Goal: Information Seeking & Learning: Learn about a topic

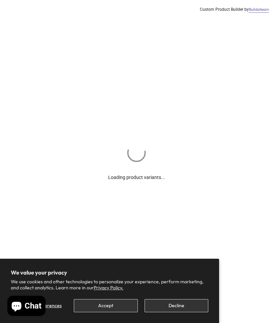
click at [108, 305] on button "Accept" at bounding box center [106, 305] width 64 height 13
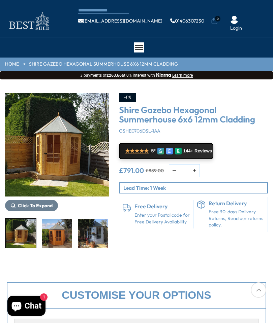
click at [29, 206] on span "Click To Expand" at bounding box center [35, 206] width 35 height 6
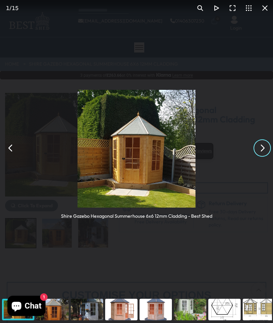
click at [258, 146] on button "You can close this modal content with the ESC key" at bounding box center [262, 148] width 16 height 16
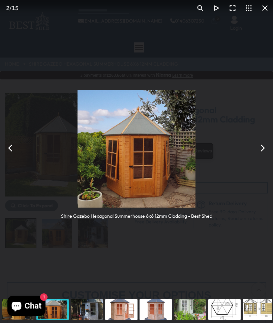
click at [259, 145] on button "You can close this modal content with the ESC key" at bounding box center [262, 148] width 16 height 16
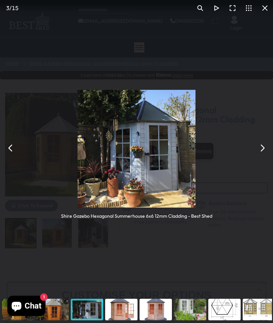
click at [260, 144] on button "You can close this modal content with the ESC key" at bounding box center [262, 148] width 16 height 16
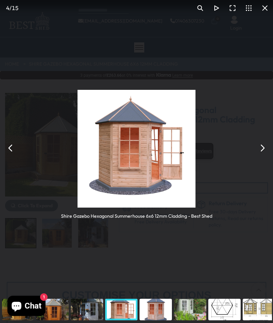
click at [261, 145] on button "You can close this modal content with the ESC key" at bounding box center [262, 148] width 16 height 16
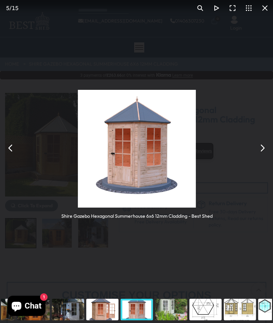
click at [260, 145] on button "You can close this modal content with the ESC key" at bounding box center [262, 148] width 16 height 16
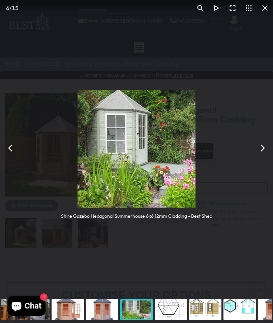
click at [261, 146] on button "You can close this modal content with the ESC key" at bounding box center [262, 148] width 16 height 16
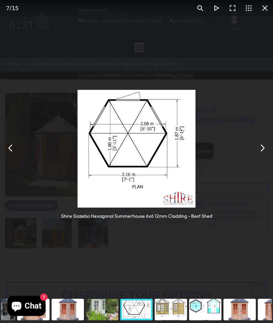
click at [257, 148] on button "You can close this modal content with the ESC key" at bounding box center [262, 148] width 16 height 16
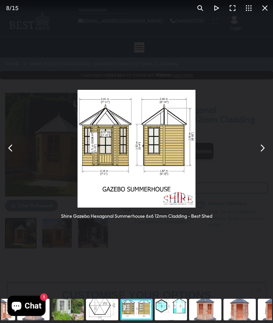
click at [262, 146] on button "You can close this modal content with the ESC key" at bounding box center [262, 148] width 16 height 16
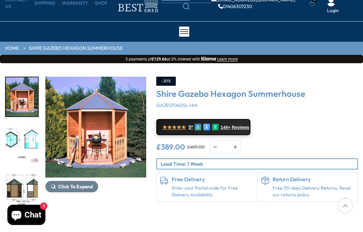
scroll to position [30, 0]
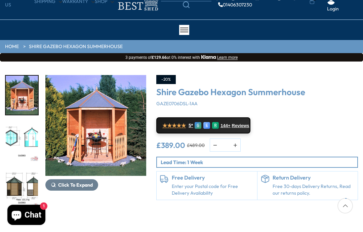
click at [82, 185] on span "Click To Expand" at bounding box center [75, 185] width 35 height 6
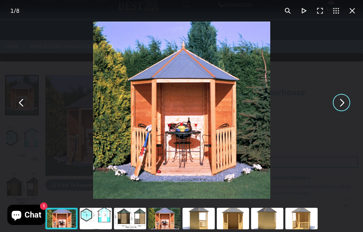
click at [341, 111] on button "You can close this modal content with the ESC key" at bounding box center [342, 103] width 16 height 16
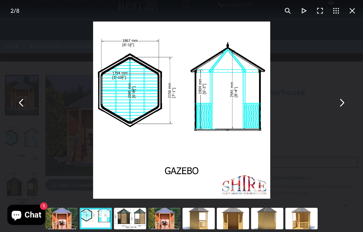
click at [345, 105] on div "Shire Gazebo Hexagon Summerhouse - Best Shed" at bounding box center [181, 102] width 363 height 205
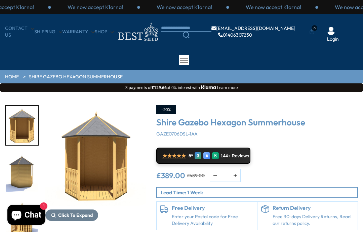
scroll to position [57, 0]
